Goal: Transaction & Acquisition: Purchase product/service

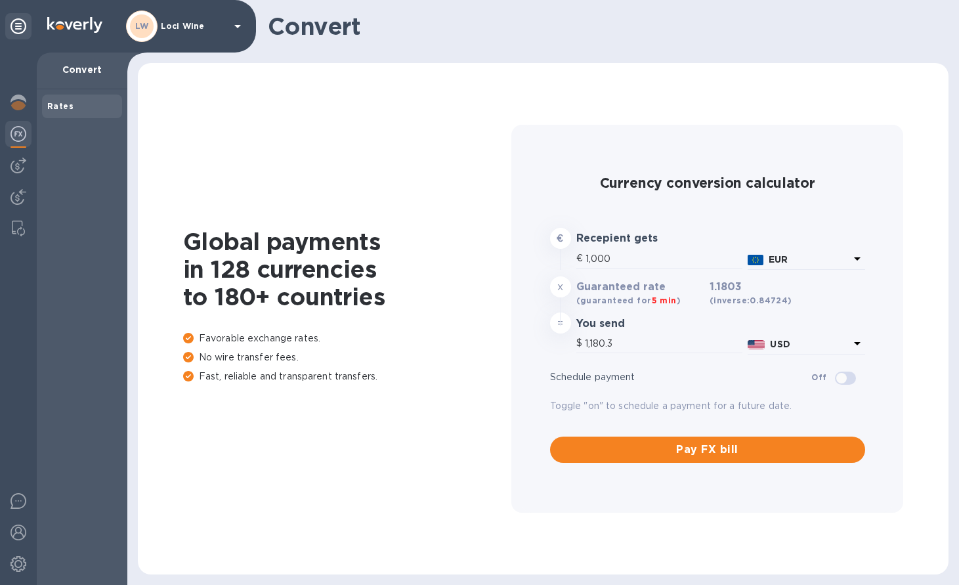
type input "1,180.3"
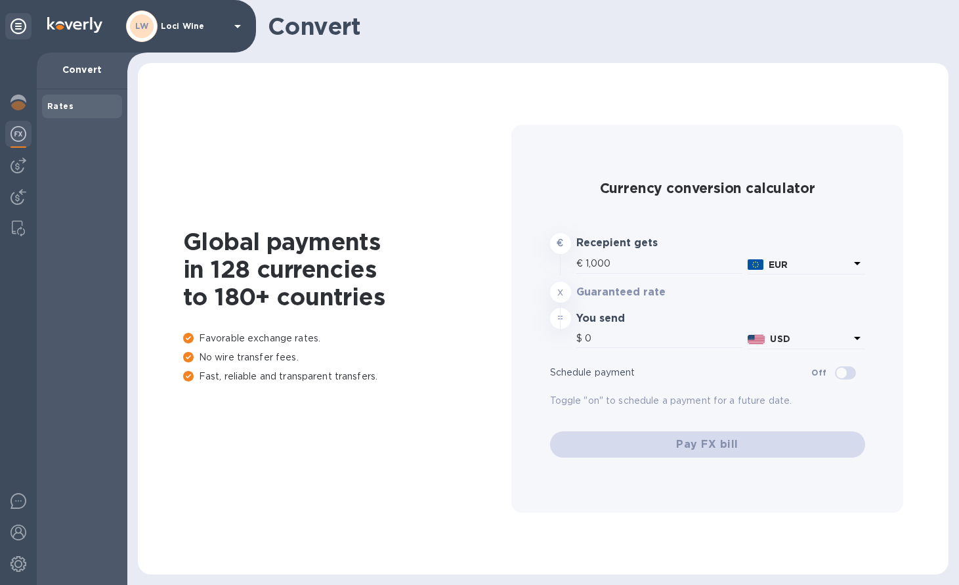
type input "1,179.6"
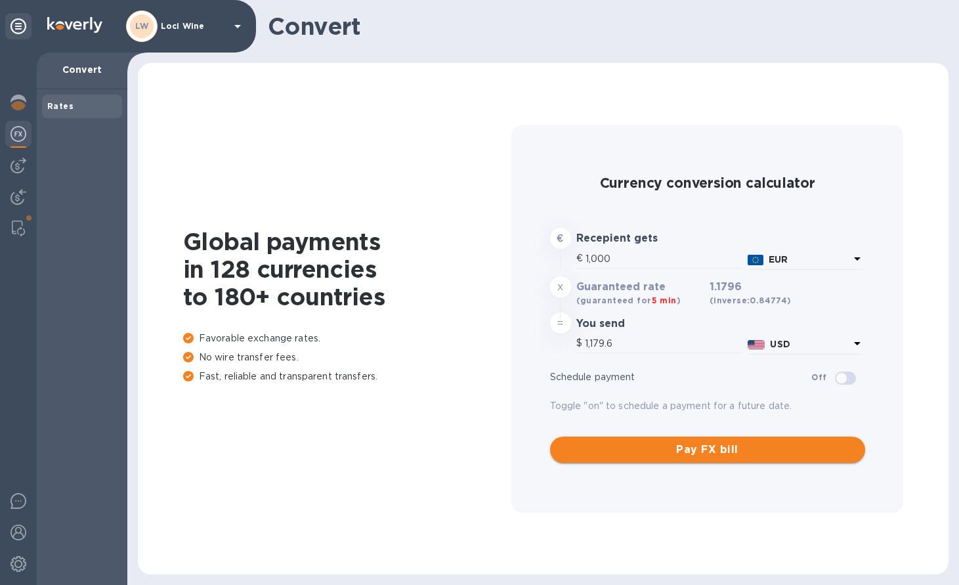
click at [682, 452] on span "Pay FX bill" at bounding box center [707, 450] width 294 height 16
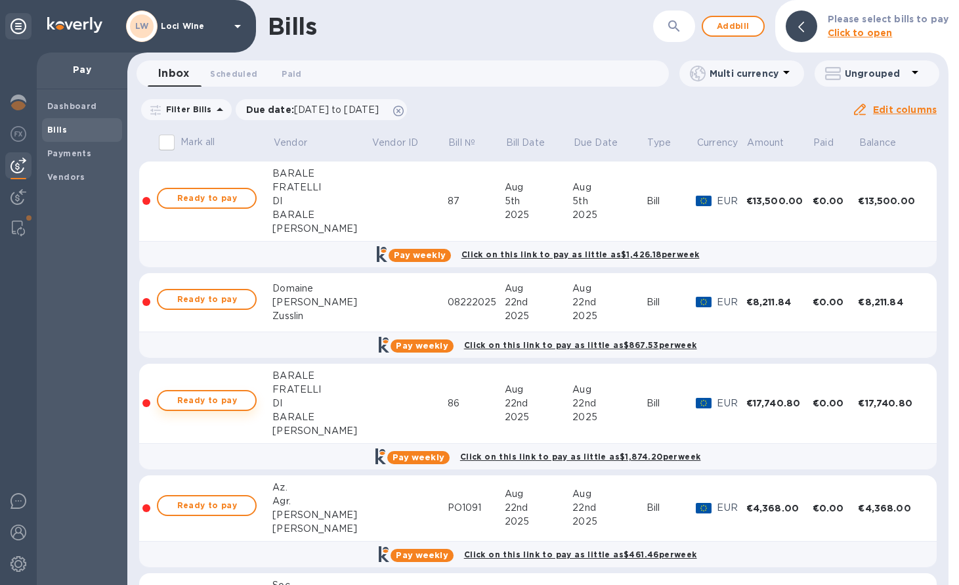
click at [211, 406] on span "Ready to pay" at bounding box center [207, 400] width 76 height 16
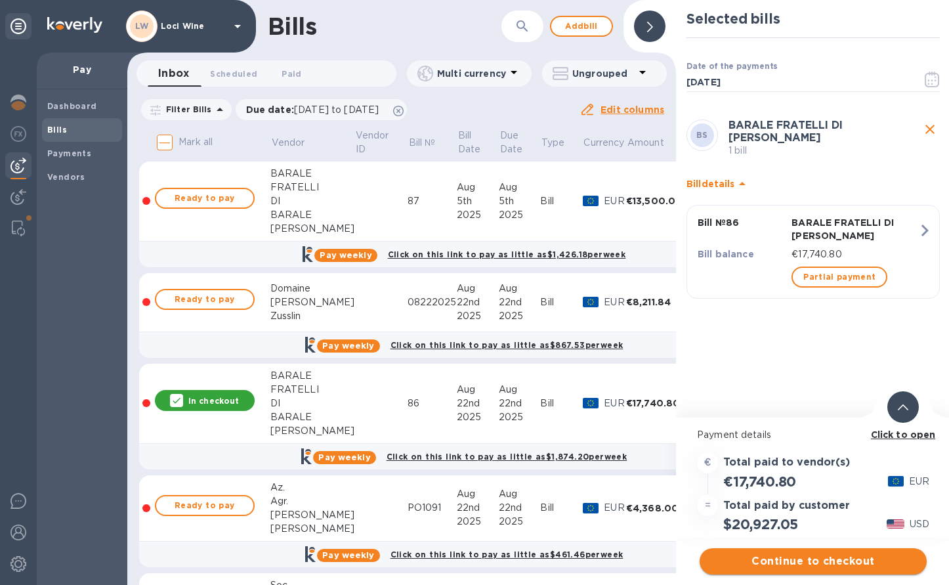
click at [786, 560] on span "Continue to checkout" at bounding box center [813, 561] width 206 height 16
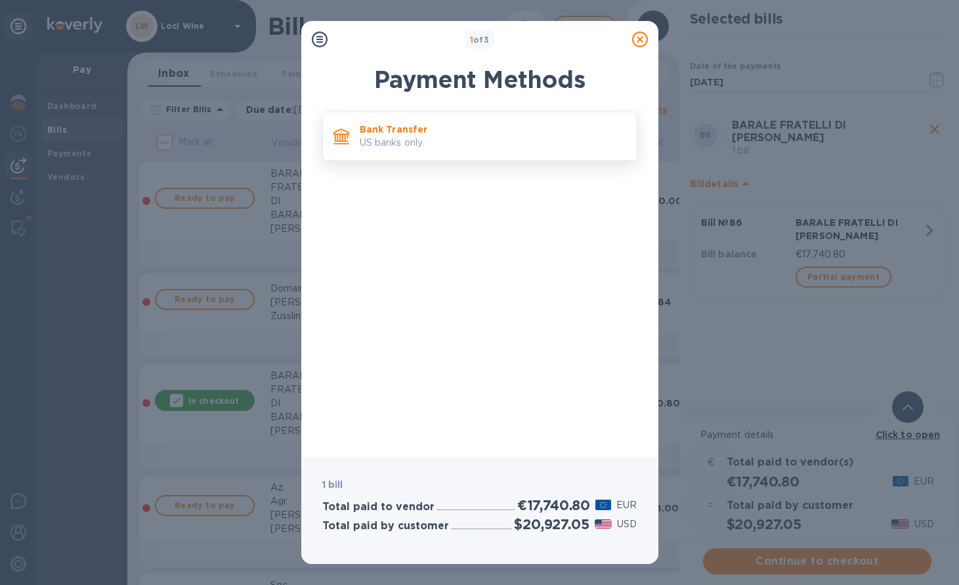
click at [424, 127] on p "Bank Transfer" at bounding box center [493, 129] width 266 height 13
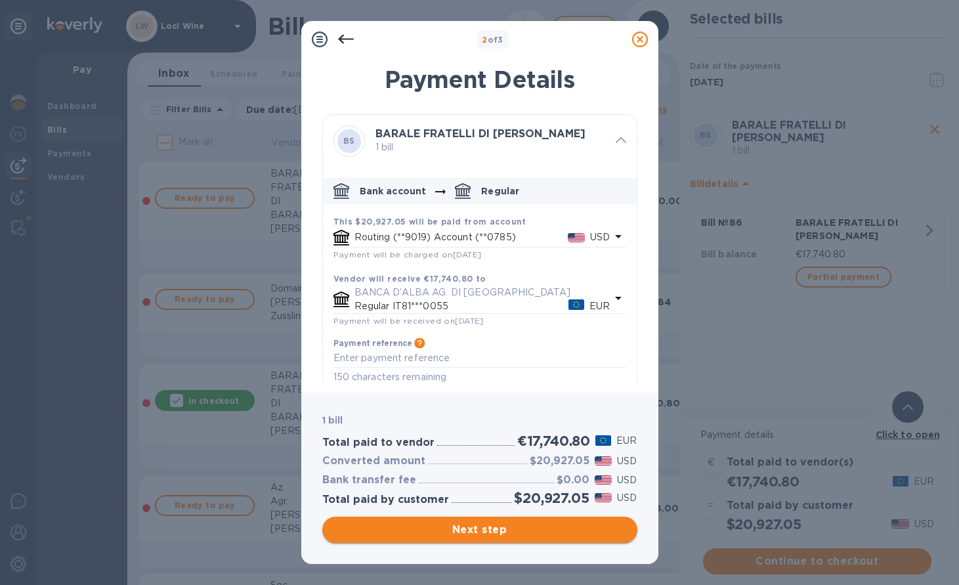
click at [526, 532] on span "Next step" at bounding box center [480, 530] width 294 height 16
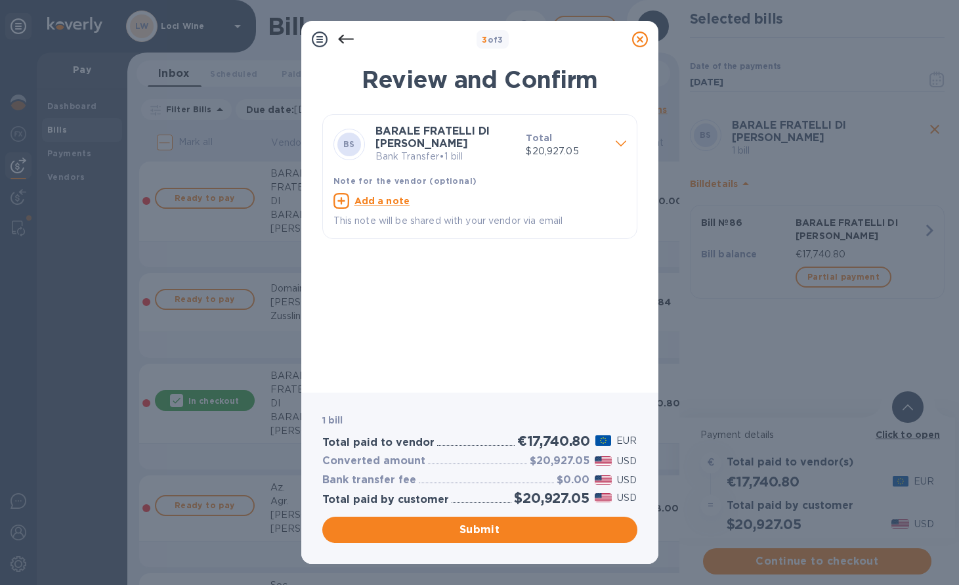
click at [472, 215] on p "This note will be shared with your vendor via email" at bounding box center [479, 221] width 293 height 14
click at [453, 522] on span "Submit" at bounding box center [480, 530] width 294 height 16
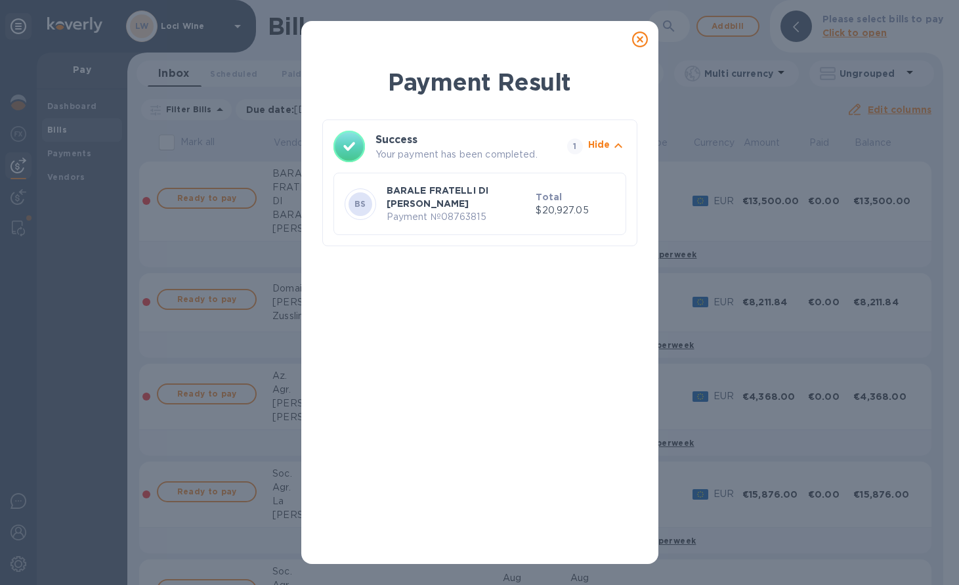
click at [518, 210] on p "Payment № 08763815" at bounding box center [459, 217] width 144 height 14
click at [721, 182] on div "Payment Result Success Your payment has been completed. 1 Hide [PERSON_NAME] FR…" at bounding box center [479, 292] width 959 height 585
click at [639, 36] on icon at bounding box center [640, 39] width 16 height 16
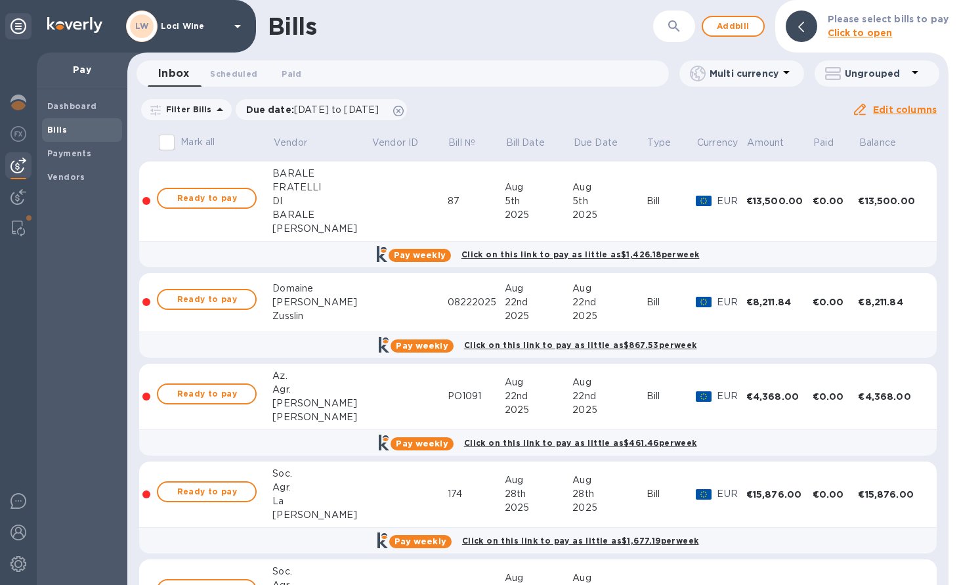
click at [371, 379] on td at bounding box center [409, 397] width 76 height 66
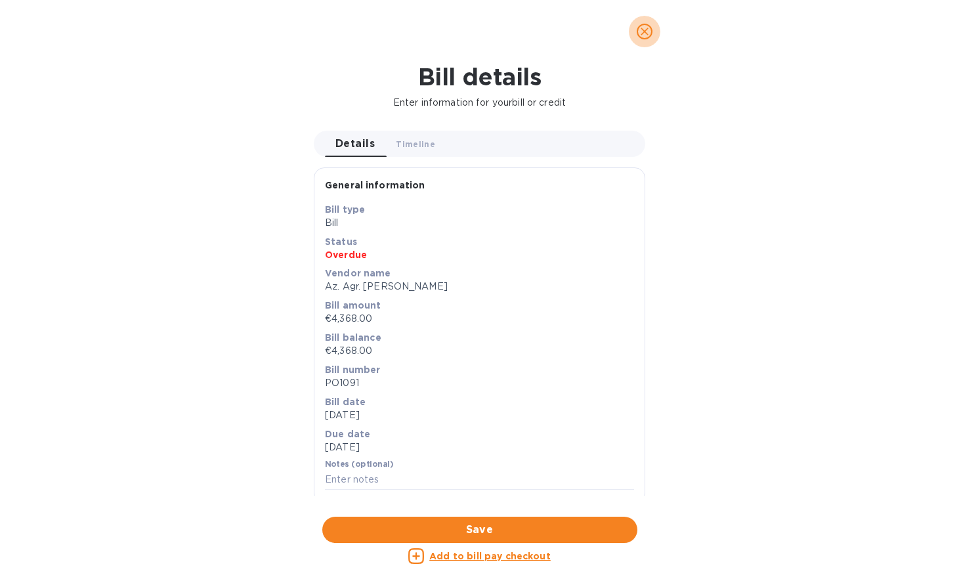
click at [646, 32] on icon "close" at bounding box center [644, 31] width 13 height 13
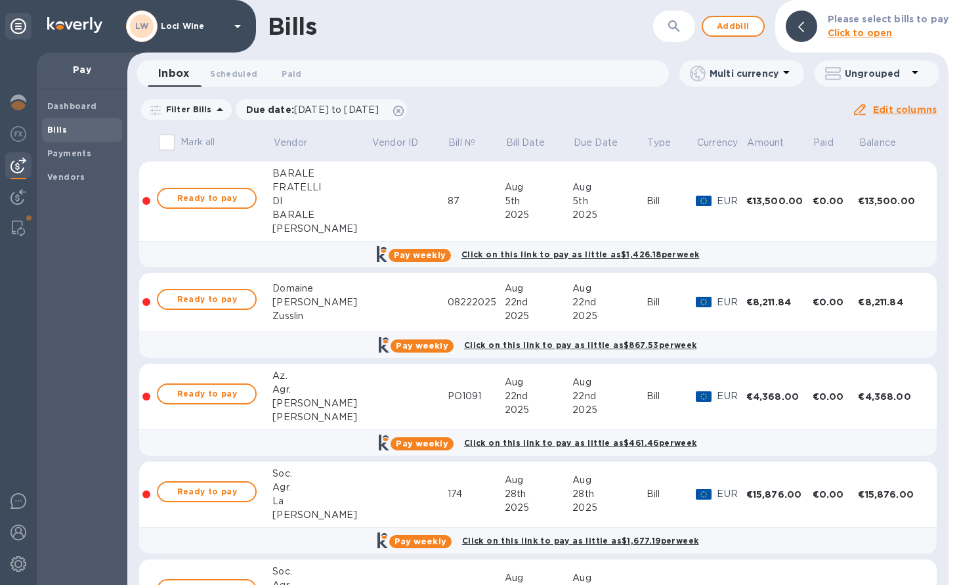
click at [148, 398] on div at bounding box center [146, 396] width 8 height 8
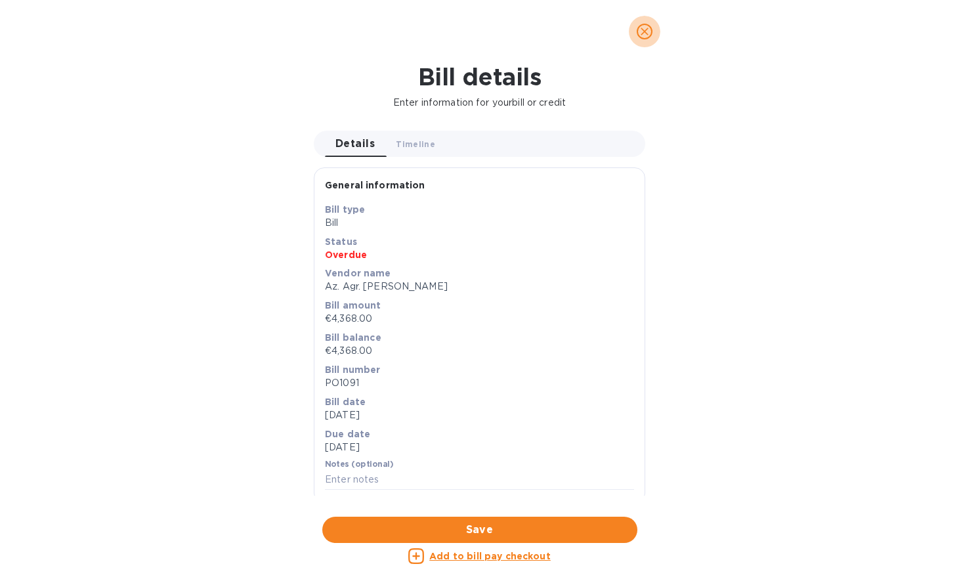
click at [651, 28] on span "close" at bounding box center [645, 32] width 16 height 16
